Goal: Find specific page/section: Find specific page/section

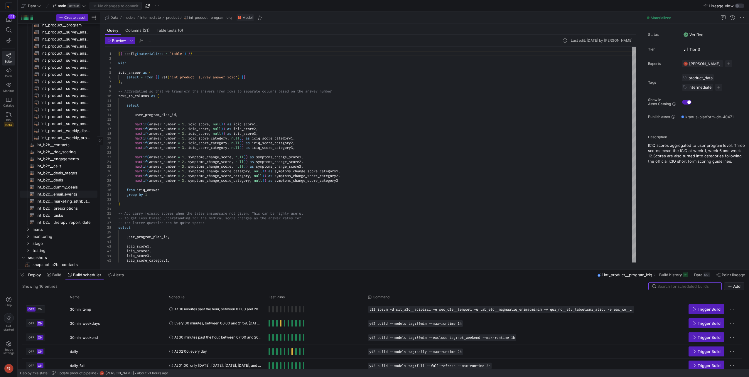
scroll to position [231, 0]
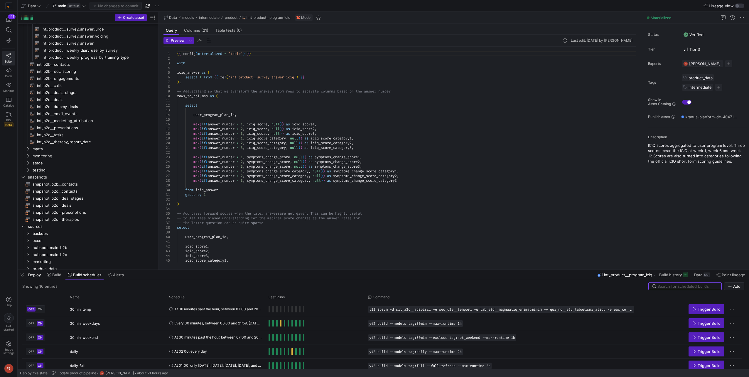
drag, startPoint x: 100, startPoint y: 126, endPoint x: 174, endPoint y: 141, distance: 75.6
click at [174, 141] on as-split "Create asset Drag here to set row groups Drag here to set column labels Group 1…" at bounding box center [383, 141] width 731 height 258
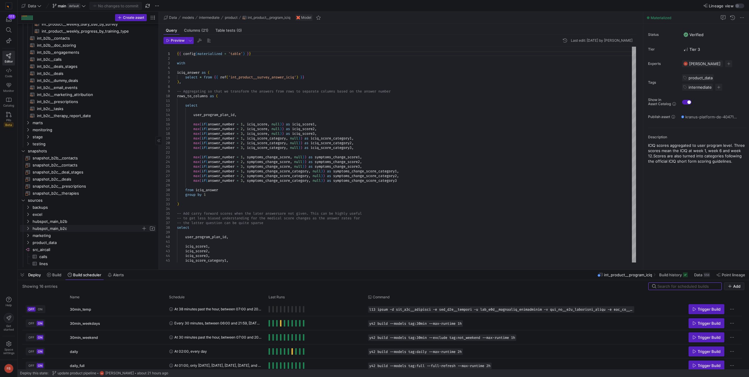
click at [76, 229] on span "hubspot_main_b2c" at bounding box center [87, 228] width 109 height 7
click at [70, 235] on span "marketing" at bounding box center [87, 235] width 109 height 7
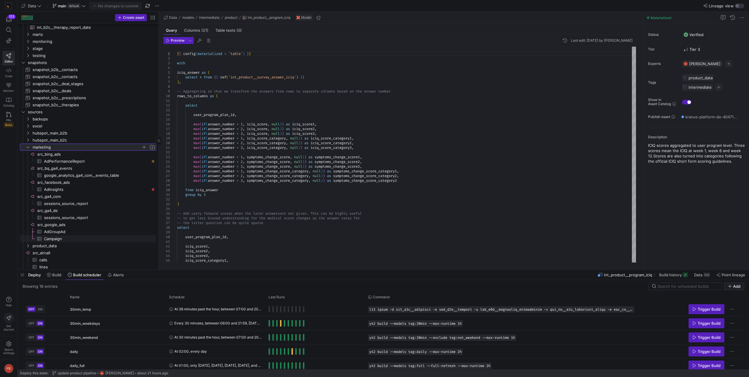
scroll to position [345, 0]
click at [72, 176] on span "google_analytics_ga4_com__events_table​​​​​​​​​" at bounding box center [96, 175] width 105 height 7
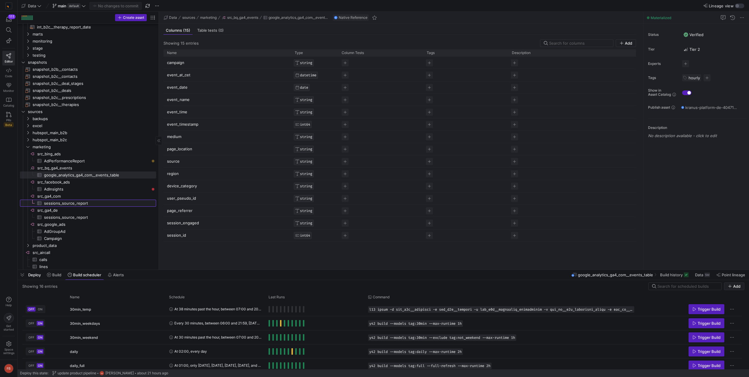
click at [73, 205] on span "sessions_source_report​​​​​​​​​" at bounding box center [96, 203] width 105 height 7
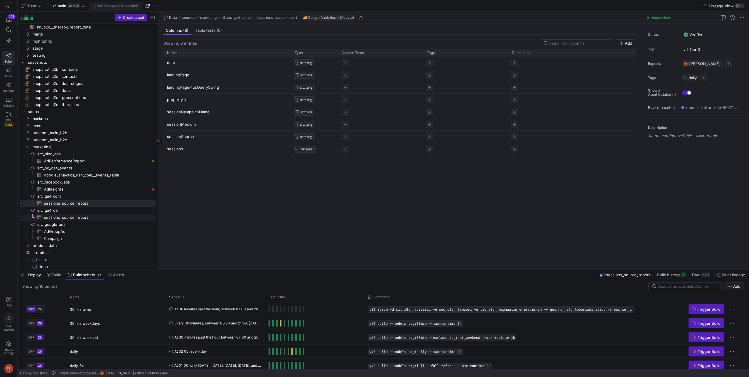
click at [73, 218] on span "sessions_source_report​​​​​​​​​" at bounding box center [96, 217] width 105 height 7
click at [56, 160] on span "AdPerformanceReport​​​​​​​​​" at bounding box center [96, 158] width 105 height 7
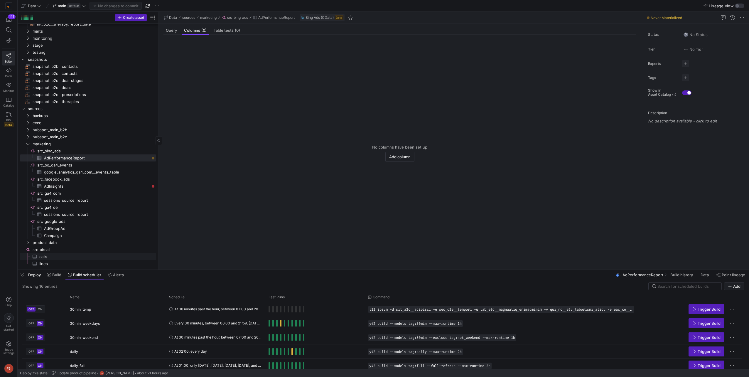
click at [55, 255] on span "calls​​​​​​​​​" at bounding box center [94, 256] width 110 height 7
